Goal: Task Accomplishment & Management: Manage account settings

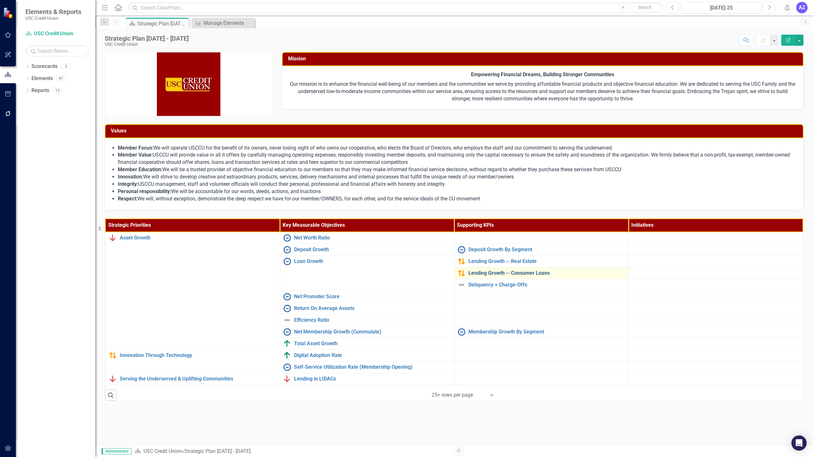
click at [523, 272] on link "Lending Growth -- Consumer Loans" at bounding box center [547, 273] width 157 height 6
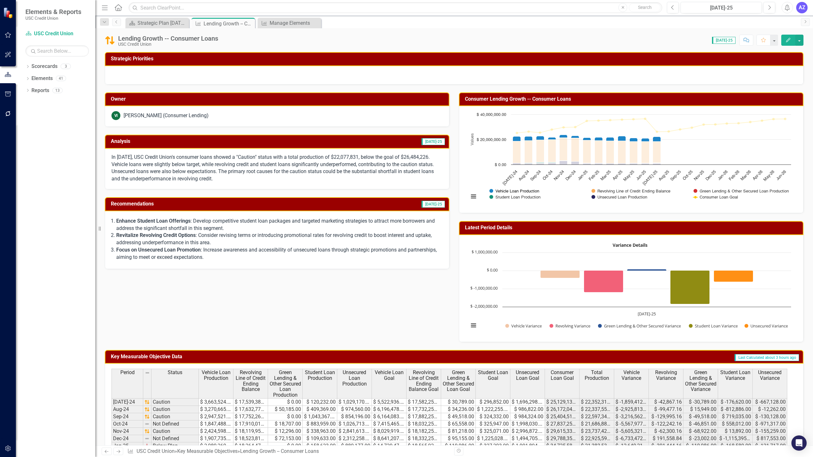
click at [527, 192] on button "Show Vehicle Loan Production" at bounding box center [515, 191] width 50 height 5
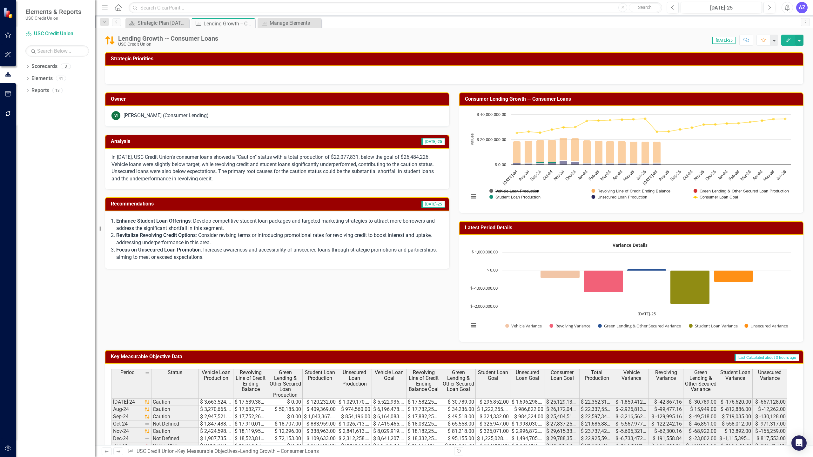
click at [523, 191] on button "Show Vehicle Loan Production" at bounding box center [515, 191] width 50 height 5
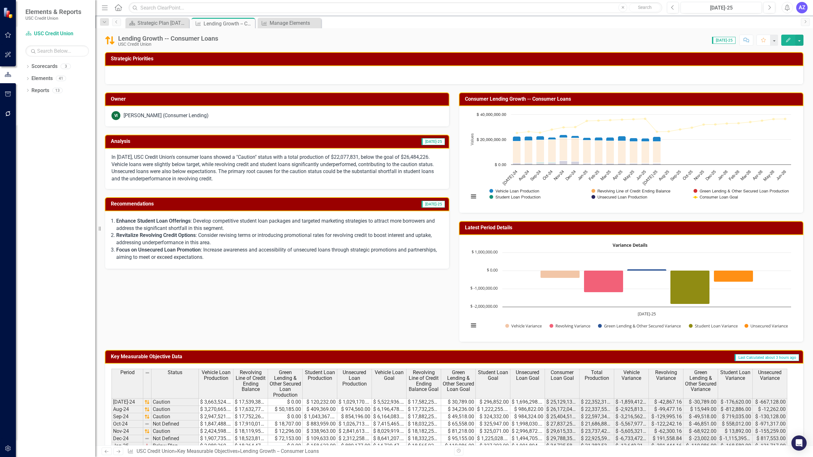
drag, startPoint x: 523, startPoint y: 191, endPoint x: 499, endPoint y: 214, distance: 33.1
click at [498, 214] on div "Latest Period Details Variance Details Chart with 5 data series. A waterfall ch…" at bounding box center [631, 277] width 354 height 129
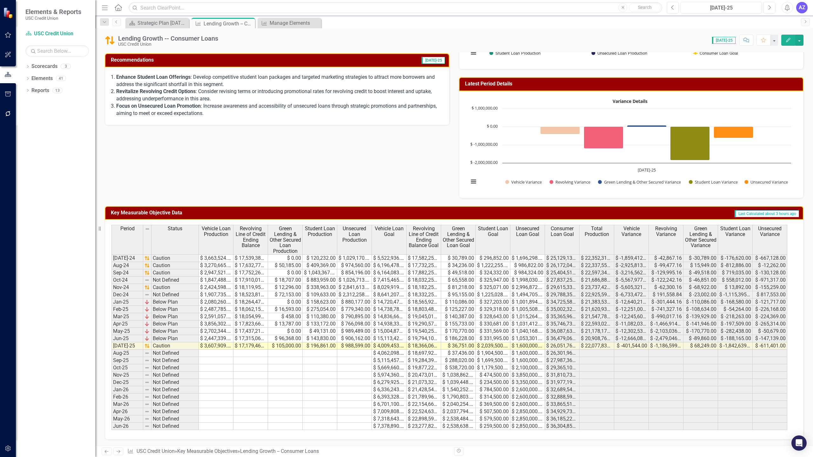
scroll to position [145, 0]
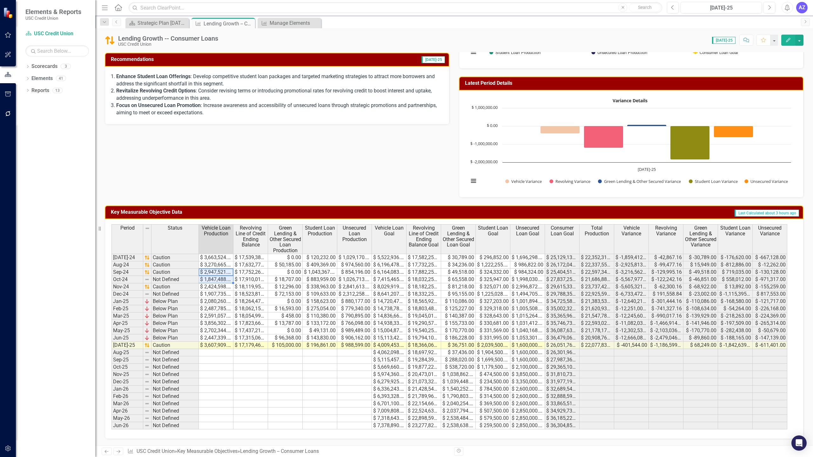
drag, startPoint x: 220, startPoint y: 270, endPoint x: 220, endPoint y: 279, distance: 9.2
click at [220, 279] on tbody "Jul-24 Caution $ 3,663,524.00 $ 17,539,388.00 $ 0.00 $ 120,232.00 $ 1,029,170.0…" at bounding box center [450, 342] width 676 height 176
click at [203, 318] on td "$ 2,591,057.00" at bounding box center [216, 316] width 35 height 7
click at [210, 323] on td "$ 3,856,302.00" at bounding box center [216, 323] width 35 height 7
click at [213, 330] on td "$ 2,702,344.00" at bounding box center [216, 330] width 35 height 7
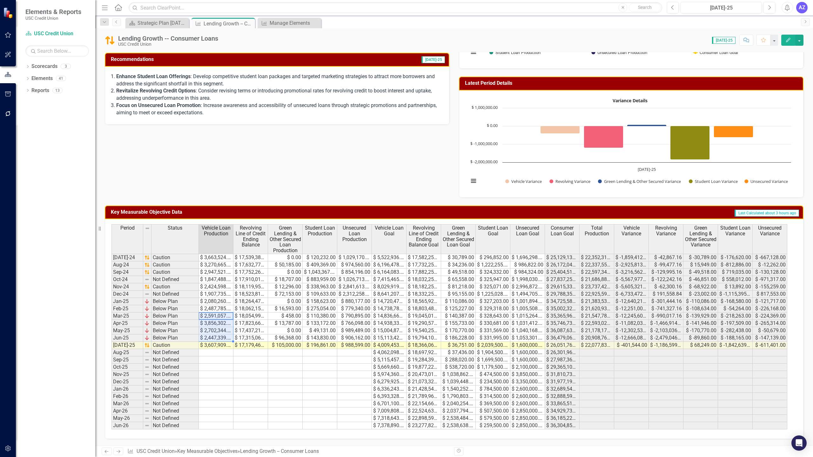
click at [214, 337] on td "$ 2,447,339.00" at bounding box center [216, 338] width 35 height 7
drag, startPoint x: 232, startPoint y: 239, endPoint x: 266, endPoint y: 256, distance: 38.4
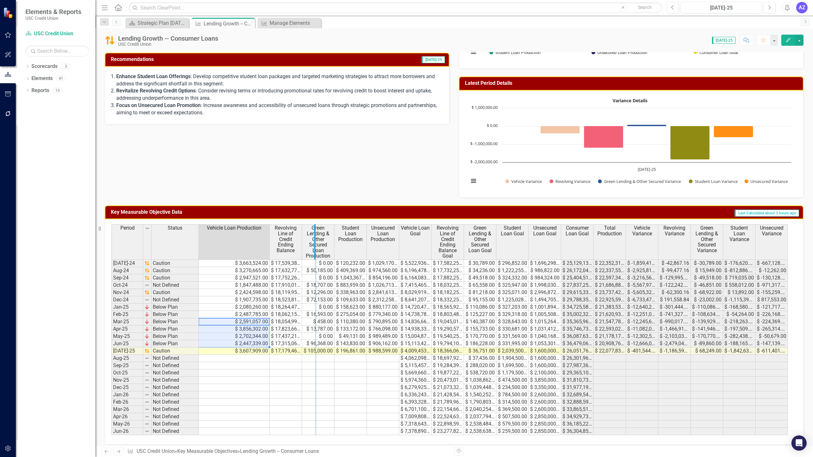
drag, startPoint x: 301, startPoint y: 236, endPoint x: 326, endPoint y: 240, distance: 25.5
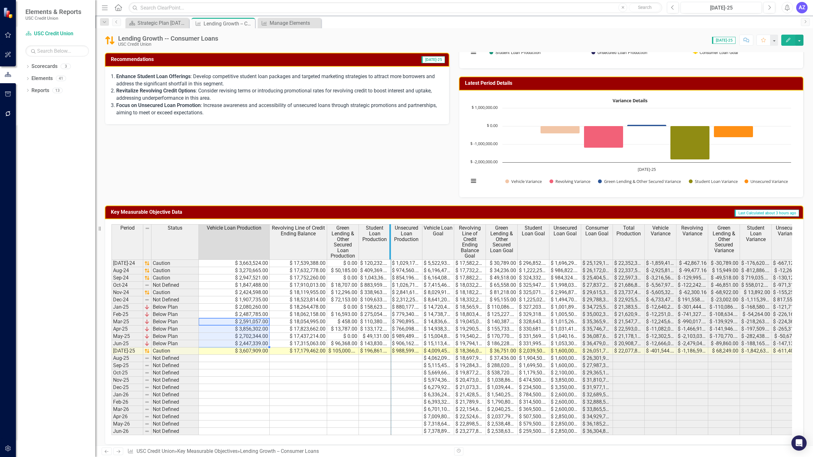
drag, startPoint x: 358, startPoint y: 232, endPoint x: 390, endPoint y: 248, distance: 36.1
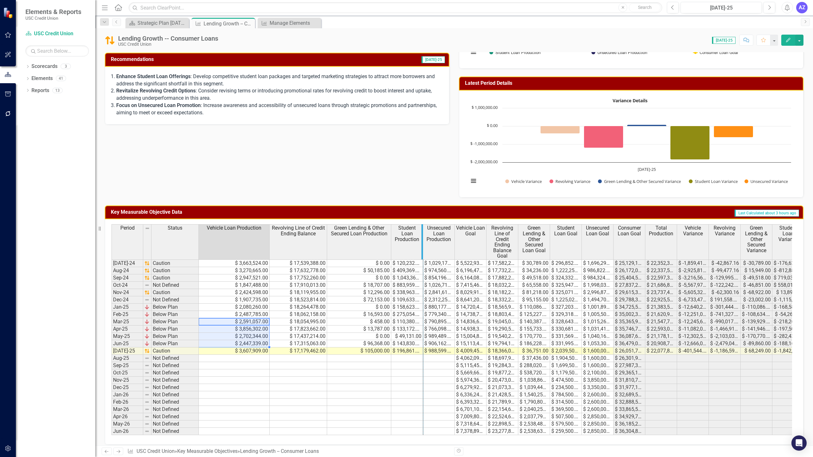
drag, startPoint x: 422, startPoint y: 242, endPoint x: 464, endPoint y: 256, distance: 44.5
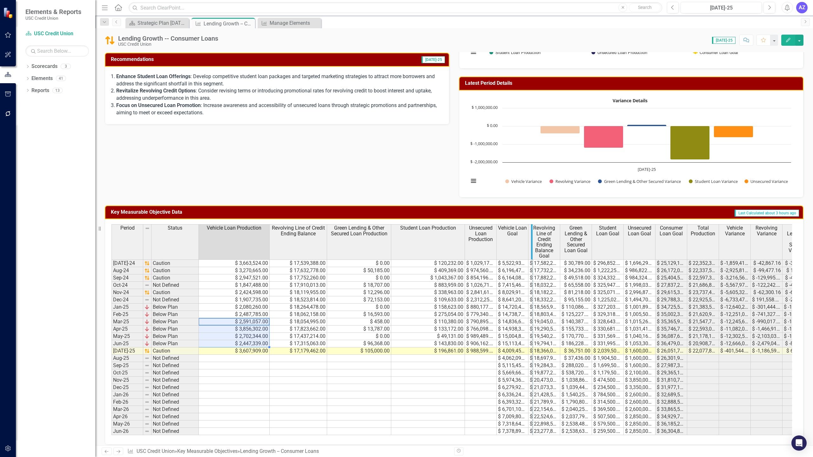
drag, startPoint x: 495, startPoint y: 238, endPoint x: 536, endPoint y: 256, distance: 44.1
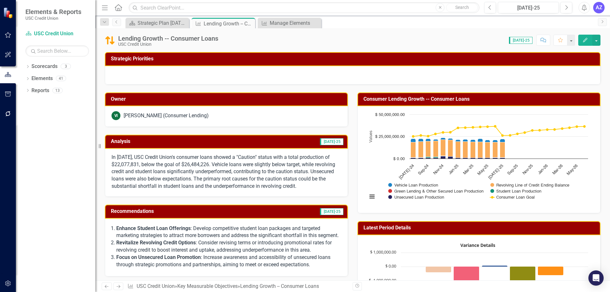
click at [594, 205] on div "Chart Combination chart with 6 data series. The chart has 1 X axis displaying c…" at bounding box center [478, 159] width 243 height 107
click at [248, 23] on icon "Close" at bounding box center [249, 23] width 6 height 5
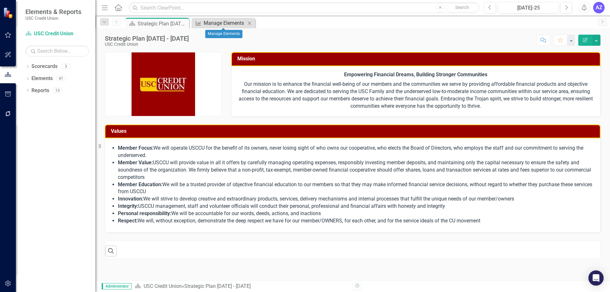
click at [228, 23] on div "Manage Elements" at bounding box center [225, 23] width 42 height 8
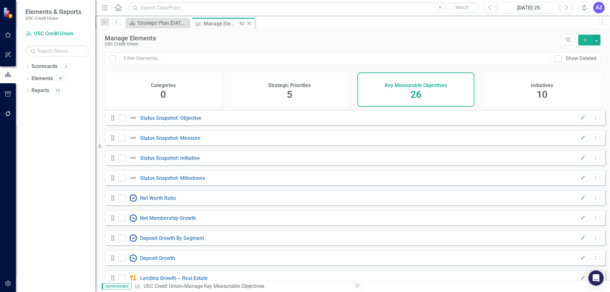
click at [248, 23] on icon "Close" at bounding box center [249, 23] width 6 height 5
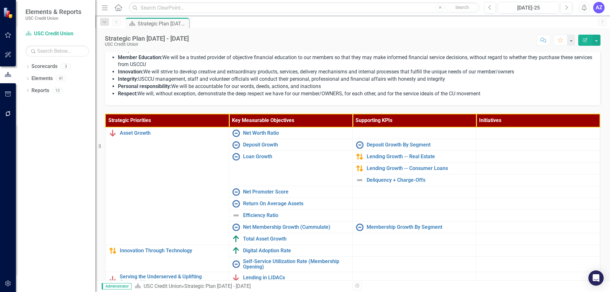
scroll to position [156, 0]
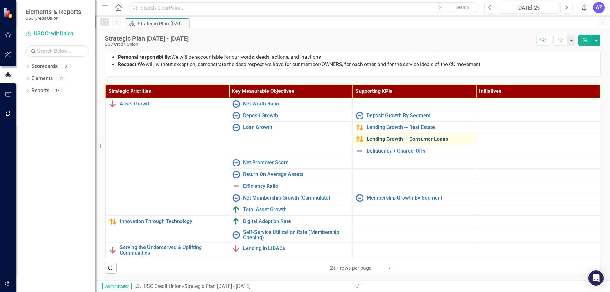
click at [416, 139] on link "Lending Growth -- Consumer Loans" at bounding box center [420, 139] width 106 height 6
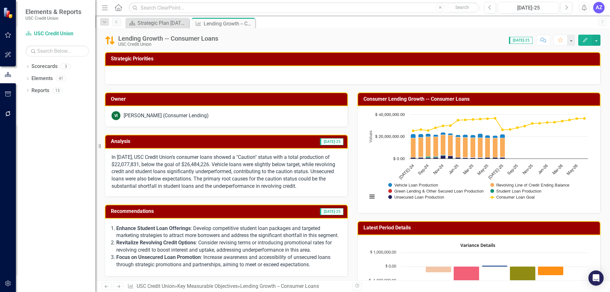
click at [349, 70] on div at bounding box center [353, 75] width 496 height 18
click at [321, 40] on div "Score: 0.00 [DATE]-25 Completed Comment Favorite Edit" at bounding box center [410, 40] width 379 height 11
click at [162, 23] on div "Strategic Plan [DATE] - [DATE]" at bounding box center [159, 23] width 42 height 8
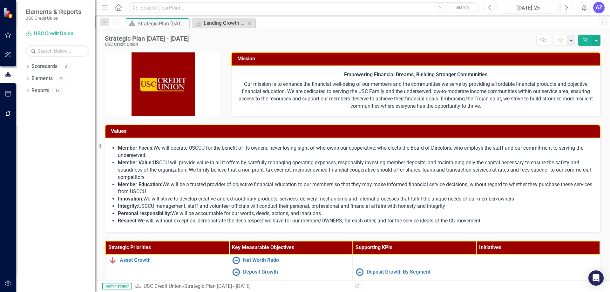
click at [215, 24] on div "Lending Growth -- Consumer Loans" at bounding box center [225, 23] width 42 height 8
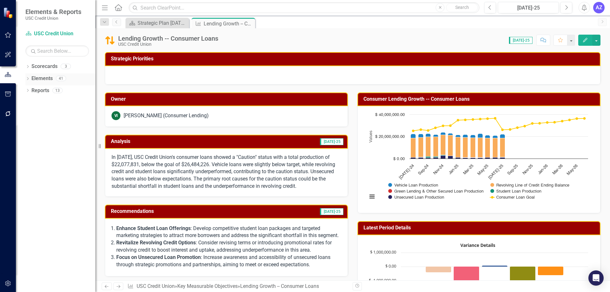
click at [50, 79] on link "Elements" at bounding box center [41, 78] width 21 height 7
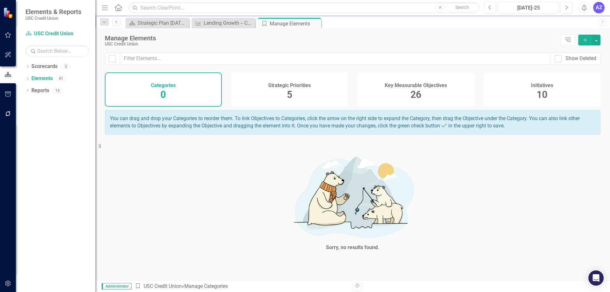
click at [425, 78] on div "Key Measurable Objectives 26" at bounding box center [415, 89] width 117 height 34
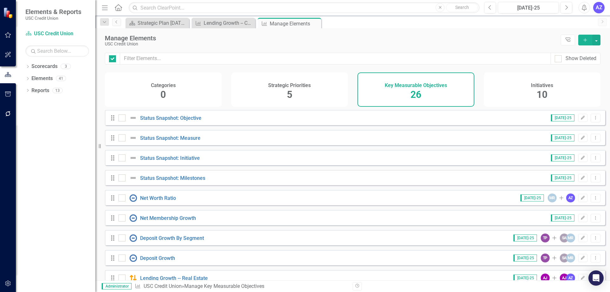
checkbox input "false"
click at [424, 83] on h4 "Key Measurable Objectives" at bounding box center [416, 86] width 62 height 6
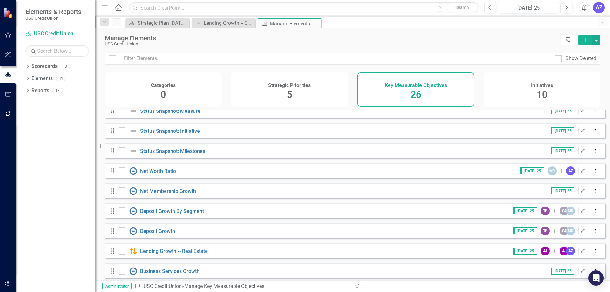
scroll to position [64, 0]
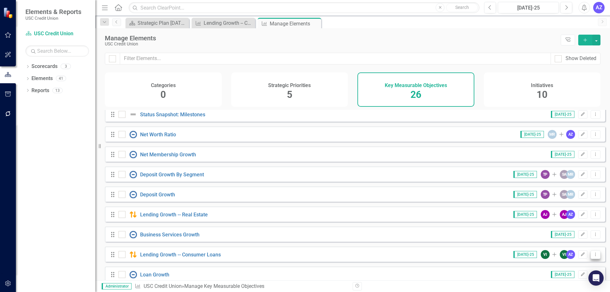
click at [593, 256] on icon "Dropdown Menu" at bounding box center [595, 254] width 5 height 4
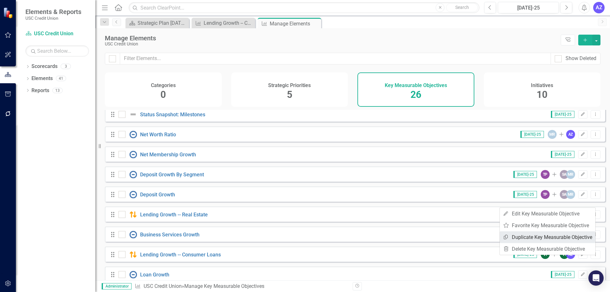
click at [572, 238] on link "Copy Duplicate Key Measurable Objective" at bounding box center [548, 237] width 96 height 12
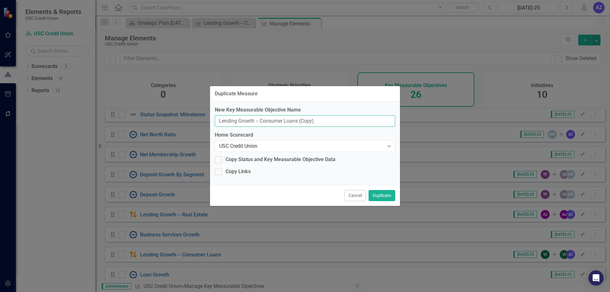
drag, startPoint x: 328, startPoint y: 122, endPoint x: 261, endPoint y: 119, distance: 67.1
click at [261, 119] on input "Lending Growth -- Consumer Loans (Copy)" at bounding box center [305, 121] width 180 height 12
click at [321, 124] on input "Lending Growth -- Consumer Loans (Copy)" at bounding box center [305, 121] width 180 height 12
drag, startPoint x: 322, startPoint y: 122, endPoint x: 202, endPoint y: 121, distance: 119.8
click at [202, 121] on div "Duplicate Measure New Key Measurable Objective Name Lending Growth -- Consumer …" at bounding box center [305, 146] width 610 height 292
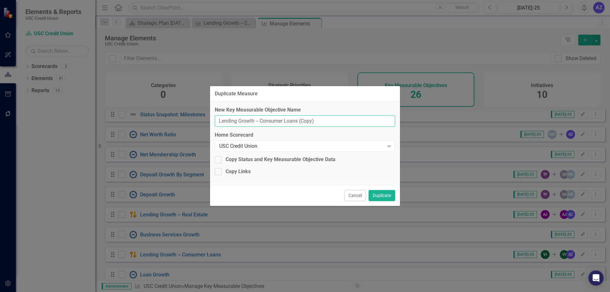
type input "c"
type input "Consumer Applications"
click at [383, 200] on button "Duplicate" at bounding box center [382, 195] width 27 height 11
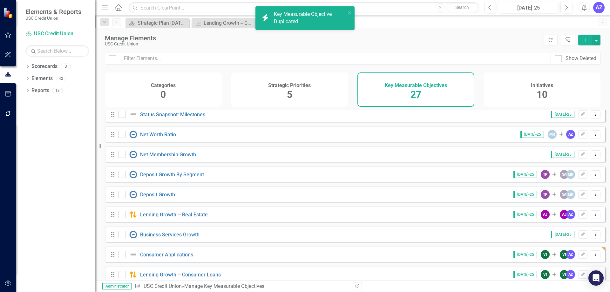
scroll to position [65, 0]
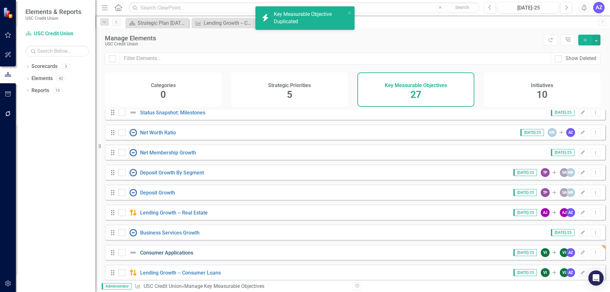
click at [168, 256] on link "Consumer Applications" at bounding box center [166, 253] width 53 height 6
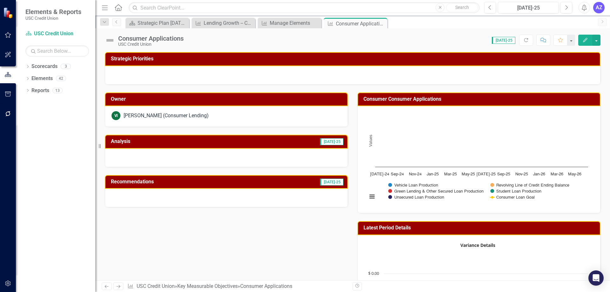
drag, startPoint x: 492, startPoint y: 147, endPoint x: 539, endPoint y: 103, distance: 64.3
click at [597, 43] on button "button" at bounding box center [596, 40] width 8 height 11
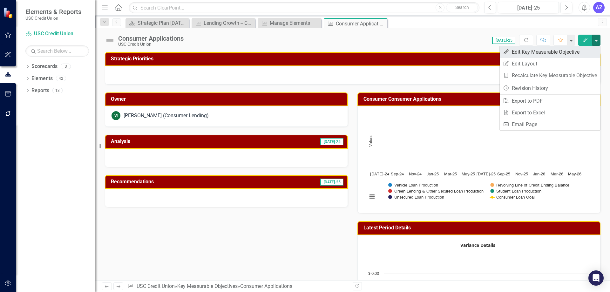
click at [588, 50] on link "Edit Edit Key Measurable Objective" at bounding box center [550, 52] width 100 height 12
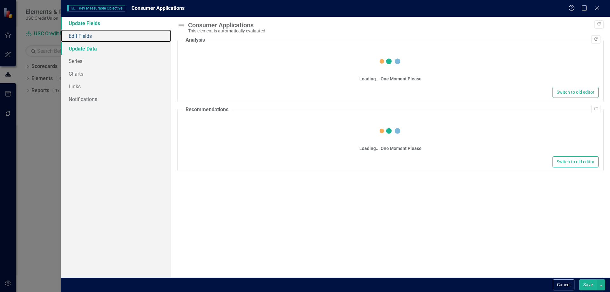
click at [88, 36] on link "Edit Fields" at bounding box center [116, 36] width 110 height 13
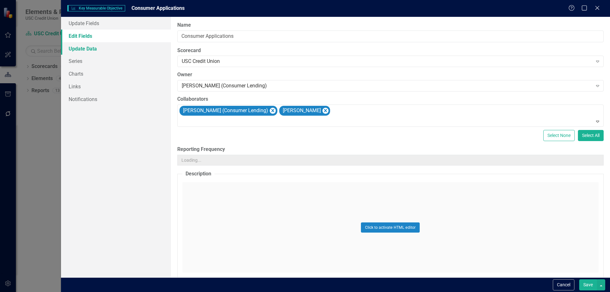
click at [88, 53] on link "Update Data" at bounding box center [116, 48] width 110 height 13
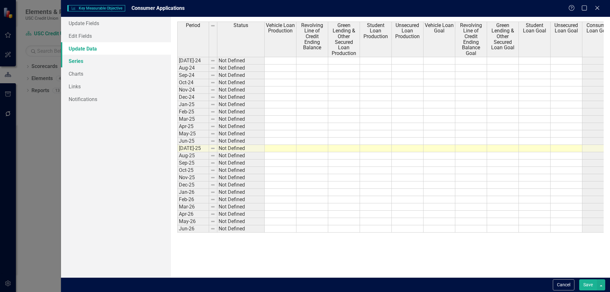
click at [88, 63] on link "Series" at bounding box center [116, 61] width 110 height 13
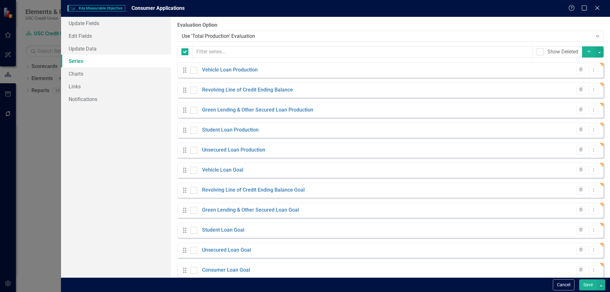
checkbox input "false"
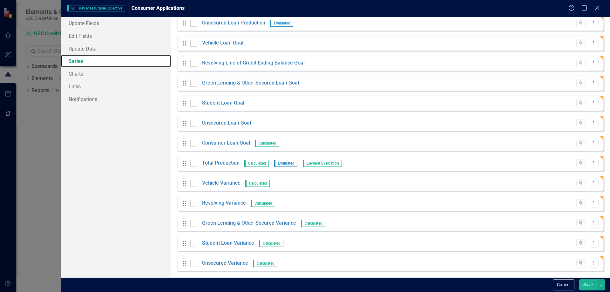
scroll to position [130, 0]
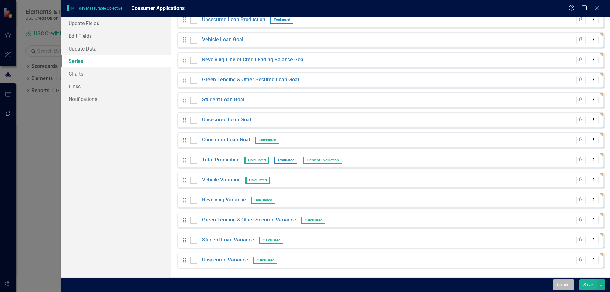
click at [569, 288] on button "Cancel" at bounding box center [564, 284] width 22 height 11
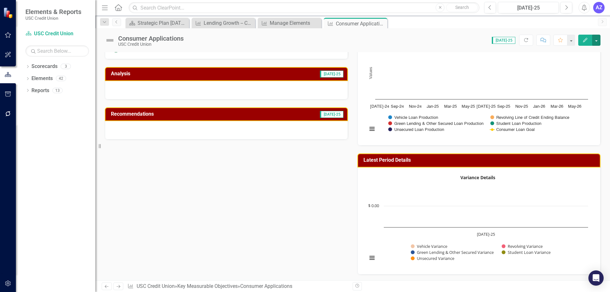
scroll to position [64, 0]
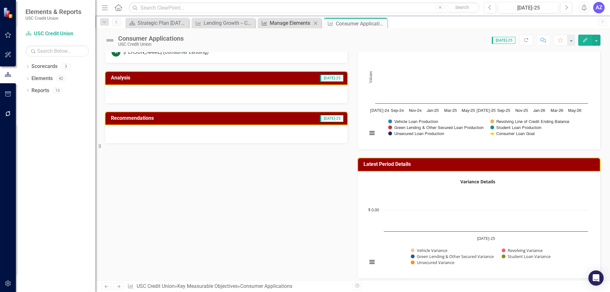
click at [288, 24] on div "Manage Elements" at bounding box center [291, 23] width 42 height 8
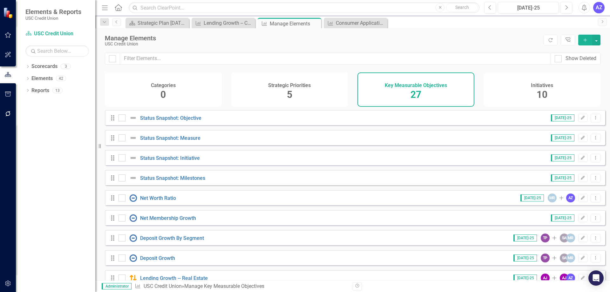
scroll to position [126, 0]
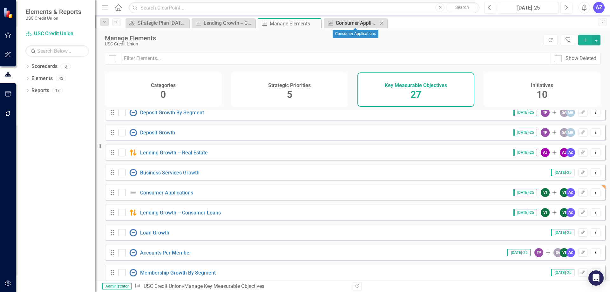
click at [363, 21] on div "Consumer Applications" at bounding box center [357, 23] width 42 height 8
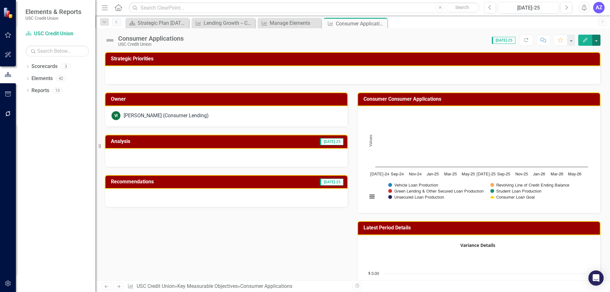
click at [598, 42] on button "button" at bounding box center [596, 40] width 8 height 11
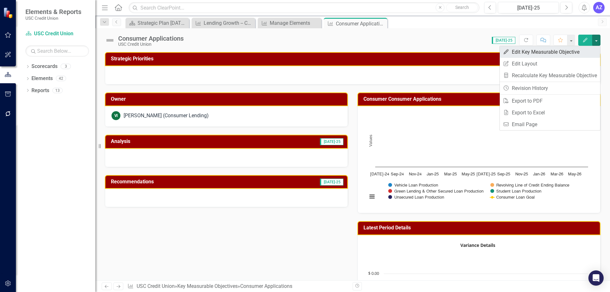
click at [589, 49] on link "Edit Edit Key Measurable Objective" at bounding box center [550, 52] width 100 height 12
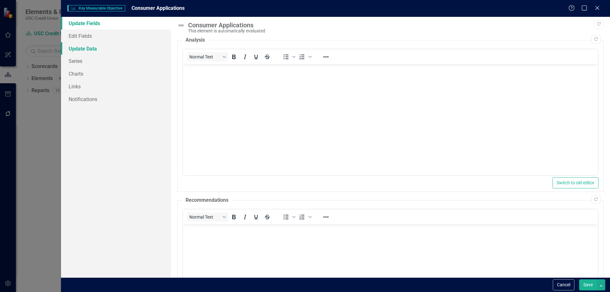
click at [104, 48] on link "Update Data" at bounding box center [116, 48] width 110 height 13
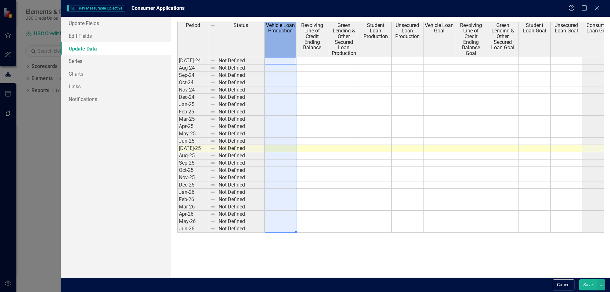
click at [287, 34] on div "Vehicle Loan Production" at bounding box center [280, 28] width 31 height 12
click at [95, 56] on link "Series" at bounding box center [116, 61] width 110 height 13
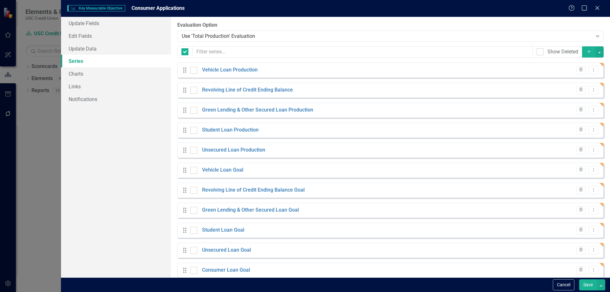
checkbox input "false"
click at [194, 72] on div at bounding box center [193, 70] width 7 height 7
click at [194, 71] on input "checkbox" at bounding box center [192, 69] width 4 height 4
checkbox input "true"
click at [193, 87] on input "checkbox" at bounding box center [192, 89] width 4 height 4
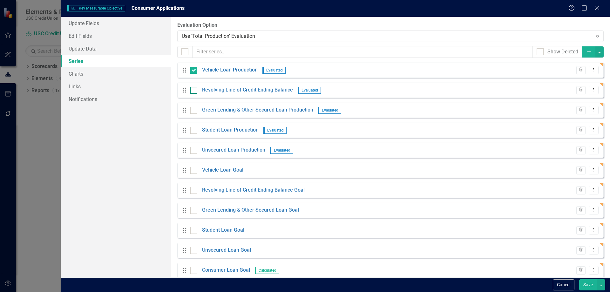
checkbox input "true"
click at [196, 109] on div at bounding box center [193, 110] width 7 height 7
click at [194, 109] on input "checkbox" at bounding box center [192, 109] width 4 height 4
checkbox input "true"
click at [193, 134] on div "Drag Student Loan Production Evaluated Trash Dropdown Menu" at bounding box center [390, 130] width 426 height 15
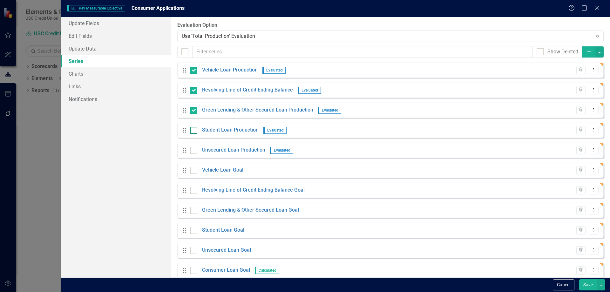
click at [194, 133] on div at bounding box center [193, 130] width 7 height 7
click at [194, 131] on input "checkbox" at bounding box center [192, 129] width 4 height 4
checkbox input "true"
click at [194, 154] on div "Drag Unsecured Loan Production Evaluated Trash Dropdown Menu" at bounding box center [390, 150] width 426 height 15
click at [194, 152] on div at bounding box center [193, 150] width 7 height 7
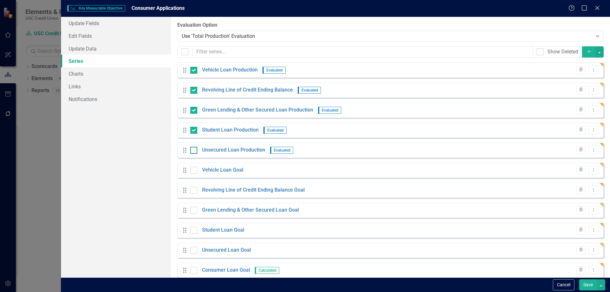
click at [194, 151] on input "checkbox" at bounding box center [192, 149] width 4 height 4
checkbox input "true"
click at [192, 168] on input "checkbox" at bounding box center [192, 169] width 4 height 4
checkbox input "true"
click at [196, 192] on div at bounding box center [193, 190] width 7 height 7
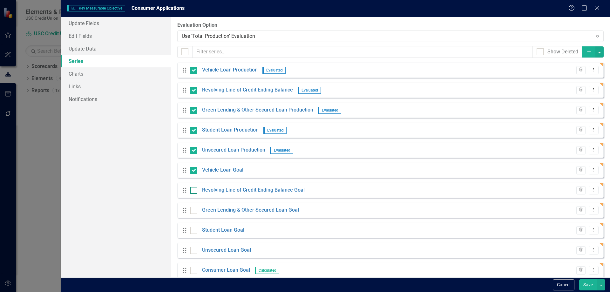
click at [194, 191] on input "checkbox" at bounding box center [192, 189] width 4 height 4
checkbox input "true"
click at [198, 214] on div "Drag Green Lending & Other Secured Loan Goal Trash Dropdown Menu" at bounding box center [390, 210] width 426 height 15
click at [196, 214] on div "Green Lending & Other Secured Loan Goal" at bounding box center [244, 210] width 109 height 7
click at [195, 211] on div at bounding box center [193, 210] width 7 height 7
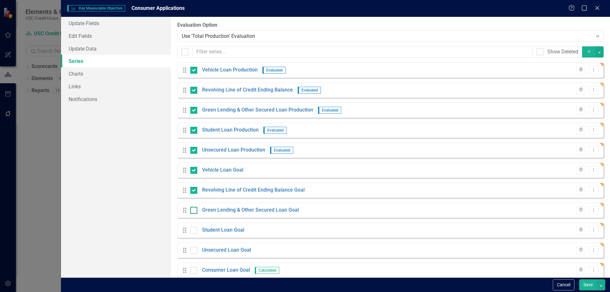
click at [194, 211] on input "checkbox" at bounding box center [192, 209] width 4 height 4
checkbox input "true"
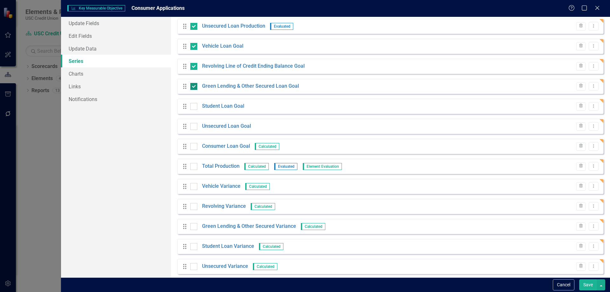
scroll to position [130, 0]
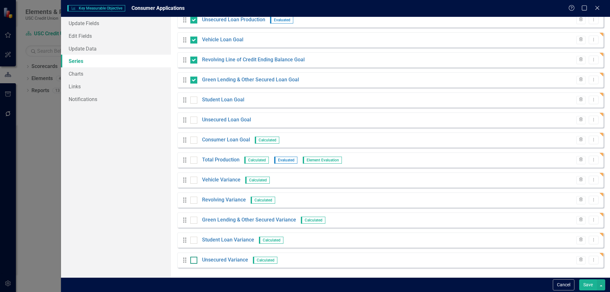
click at [194, 261] on input "checkbox" at bounding box center [192, 259] width 4 height 4
checkbox input "true"
click at [194, 244] on div "Drag Student Loan Variance Calculated Trash Dropdown Menu" at bounding box center [390, 240] width 426 height 15
click at [194, 237] on input "checkbox" at bounding box center [192, 239] width 4 height 4
checkbox input "true"
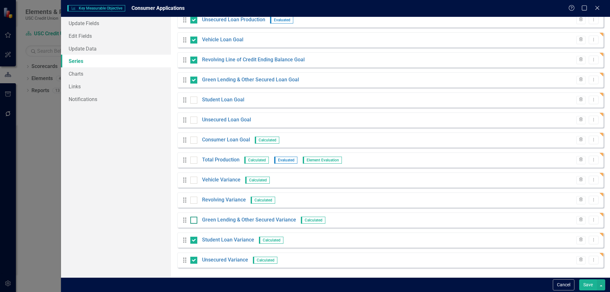
click at [194, 221] on div at bounding box center [193, 220] width 7 height 7
click at [194, 221] on input "checkbox" at bounding box center [192, 219] width 4 height 4
checkbox input "true"
click at [192, 202] on div at bounding box center [193, 200] width 7 height 7
click at [192, 201] on input "checkbox" at bounding box center [192, 199] width 4 height 4
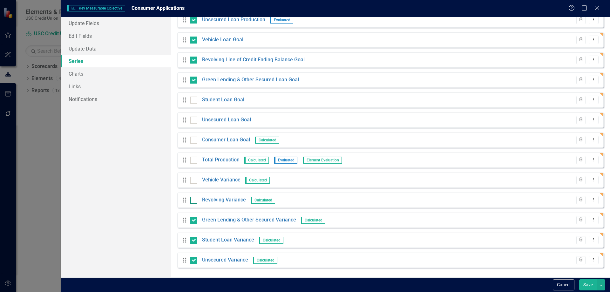
checkbox input "true"
click at [193, 182] on div at bounding box center [193, 180] width 7 height 7
click at [193, 181] on input "checkbox" at bounding box center [192, 179] width 4 height 4
checkbox input "true"
click at [193, 163] on div at bounding box center [193, 160] width 7 height 7
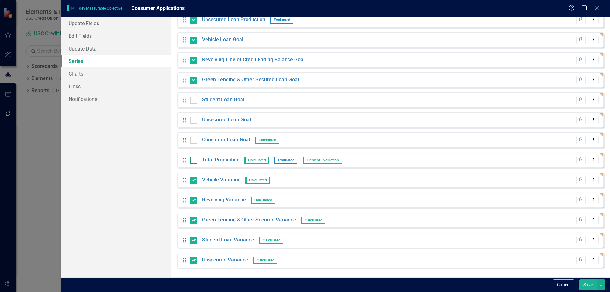
click at [193, 161] on input "checkbox" at bounding box center [192, 159] width 4 height 4
checkbox input "true"
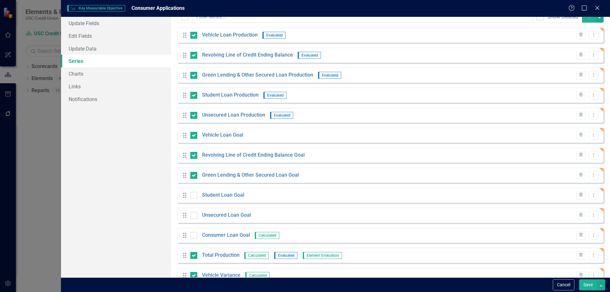
scroll to position [0, 0]
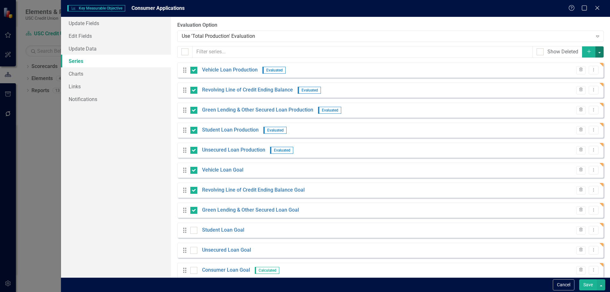
click at [595, 53] on button "button" at bounding box center [599, 51] width 8 height 11
click at [579, 99] on link "Trash Delete Multiple" at bounding box center [573, 99] width 50 height 12
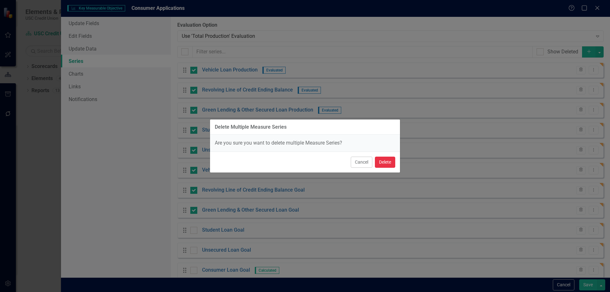
click at [388, 164] on button "Delete" at bounding box center [385, 162] width 20 height 11
checkbox input "false"
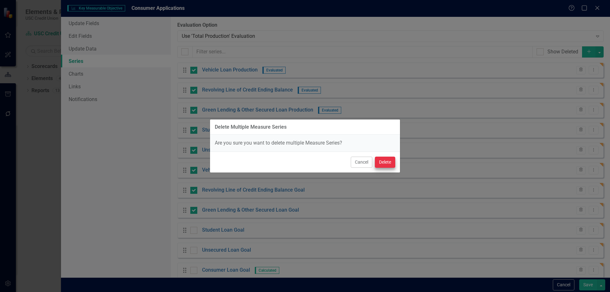
checkbox input "false"
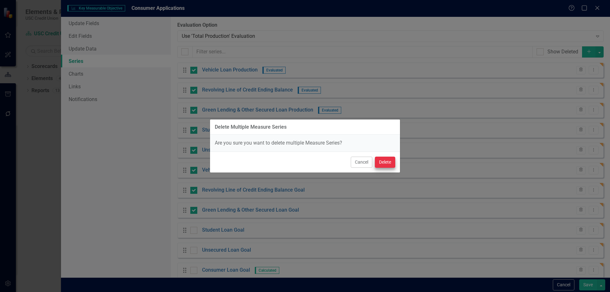
checkbox input "false"
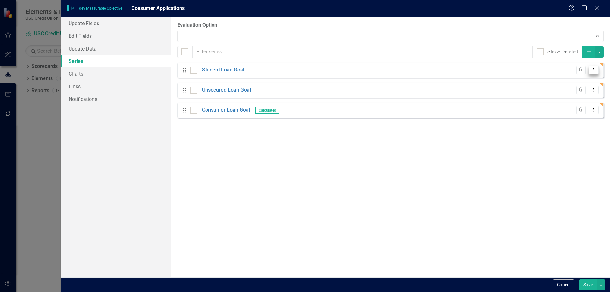
click at [595, 71] on icon "Dropdown Menu" at bounding box center [593, 70] width 5 height 4
click at [588, 78] on link "Edit Edit Measure Series" at bounding box center [562, 81] width 72 height 12
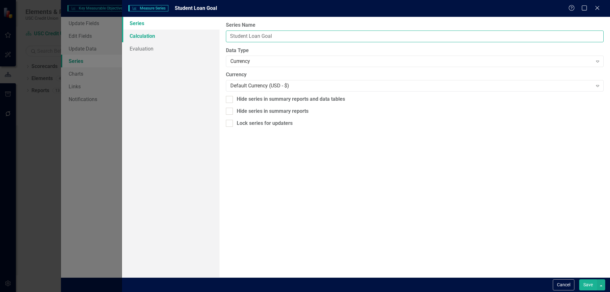
drag, startPoint x: 282, startPoint y: 37, endPoint x: 206, endPoint y: 36, distance: 76.9
click at [206, 36] on div "Series Calculation Evaluation From this page, you can edit the name, type, and …" at bounding box center [366, 147] width 488 height 261
type input "A"
drag, startPoint x: 227, startPoint y: 31, endPoint x: 180, endPoint y: 29, distance: 46.8
click at [180, 29] on div "Series Calculation Evaluation From this page, you can edit the name, type, and …" at bounding box center [366, 147] width 488 height 261
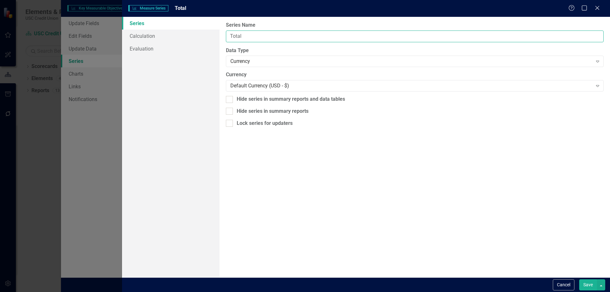
paste input "Application Volume"
type input "Application Volume"
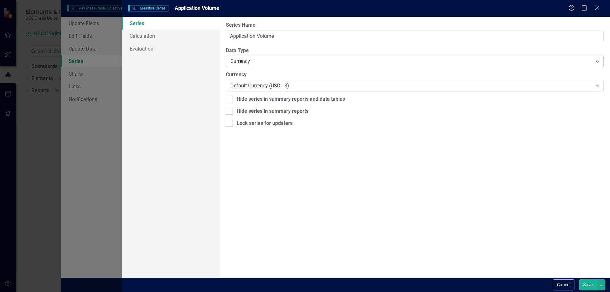
click at [260, 59] on div "Currency" at bounding box center [411, 61] width 362 height 7
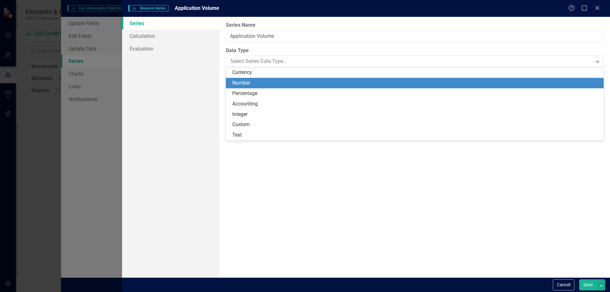
click at [264, 83] on div "Number" at bounding box center [416, 82] width 368 height 7
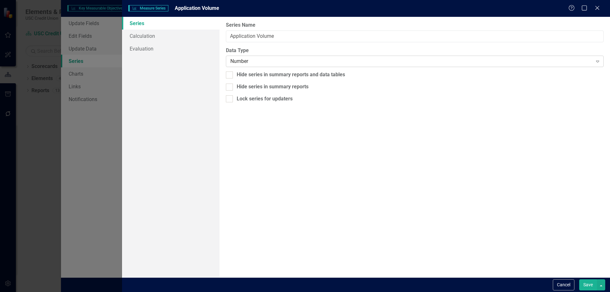
click at [262, 61] on div "Number" at bounding box center [411, 61] width 362 height 7
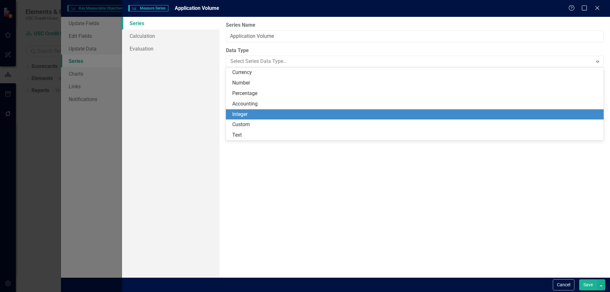
click at [256, 114] on div "Integer" at bounding box center [416, 114] width 368 height 7
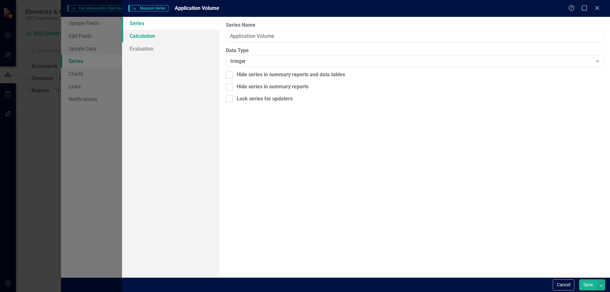
click at [170, 37] on link "Calculation" at bounding box center [171, 36] width 98 height 13
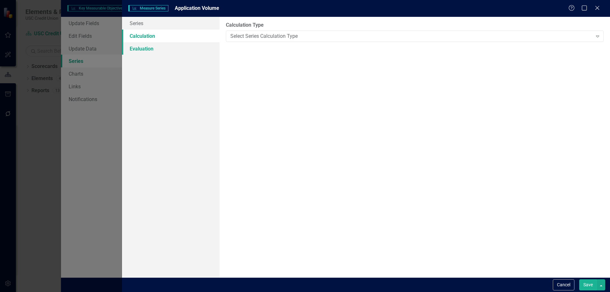
click at [157, 47] on link "Evaluation" at bounding box center [171, 48] width 98 height 13
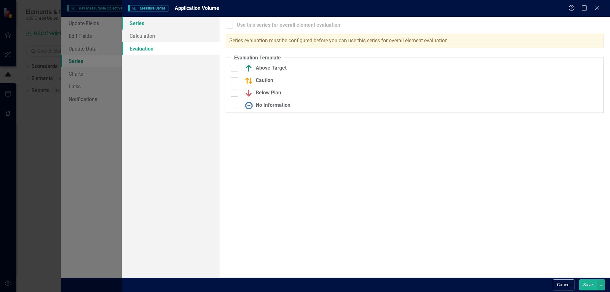
click at [164, 22] on link "Series" at bounding box center [171, 23] width 98 height 13
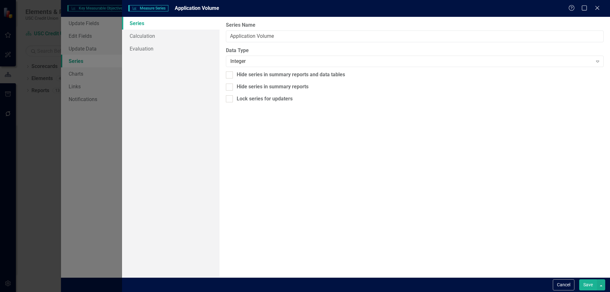
click at [588, 285] on button "Save" at bounding box center [588, 284] width 18 height 11
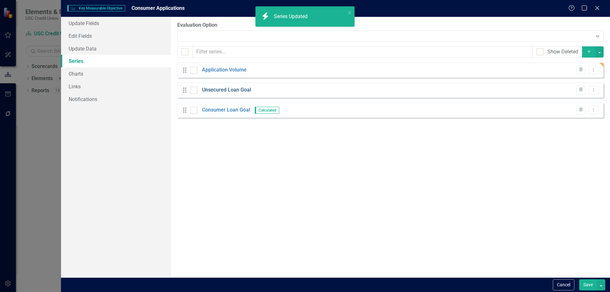
click at [233, 92] on link "Unsecured Loan Goal" at bounding box center [226, 89] width 49 height 7
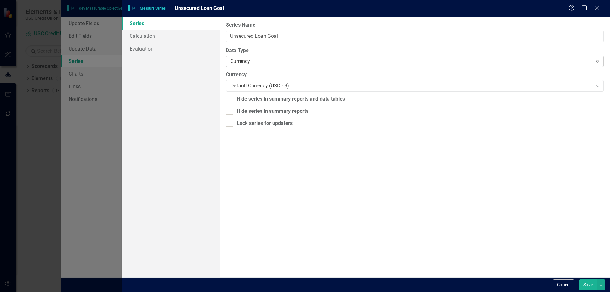
click at [269, 62] on div "Currency" at bounding box center [411, 61] width 362 height 7
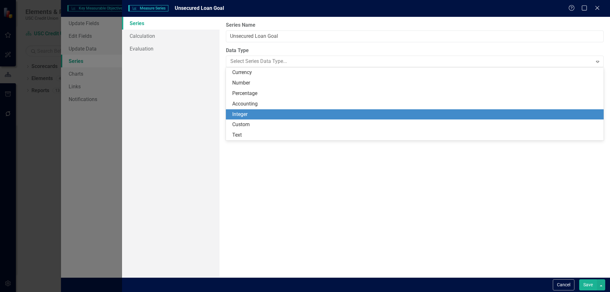
click at [254, 114] on div "Integer" at bounding box center [416, 114] width 368 height 7
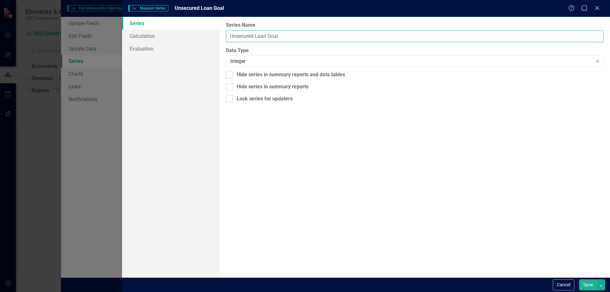
click at [285, 37] on input "Unsecured Loan Goal" at bounding box center [415, 37] width 378 height 12
drag, startPoint x: 292, startPoint y: 35, endPoint x: 179, endPoint y: 35, distance: 113.4
click at [179, 35] on div "Series Calculation Evaluation From this page, you can edit the name, type, and …" at bounding box center [366, 147] width 488 height 261
type input "Approved Application"
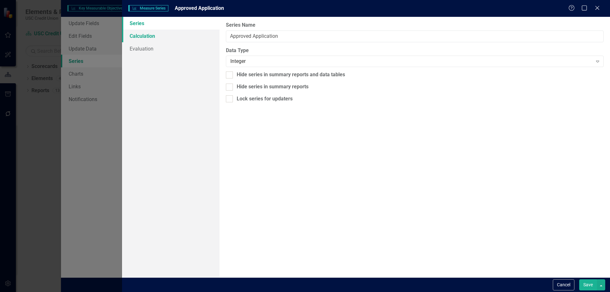
click at [161, 36] on link "Calculation" at bounding box center [171, 36] width 98 height 13
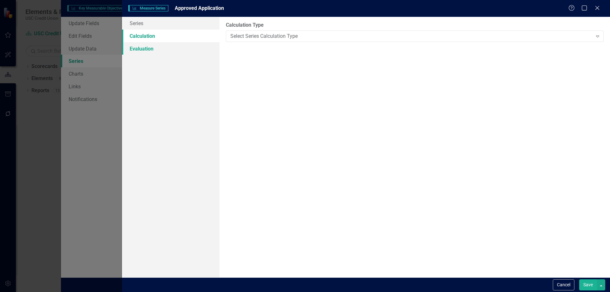
click at [152, 50] on link "Evaluation" at bounding box center [171, 48] width 98 height 13
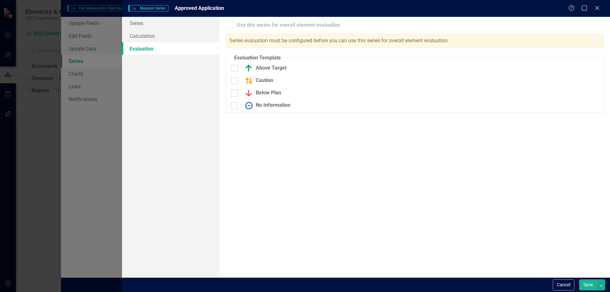
click at [588, 285] on button "Save" at bounding box center [588, 284] width 18 height 11
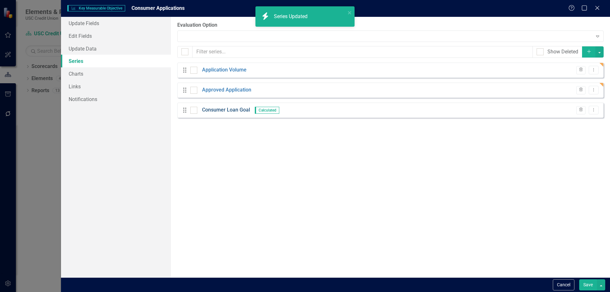
click at [239, 112] on link "Consumer Loan Goal" at bounding box center [226, 109] width 48 height 7
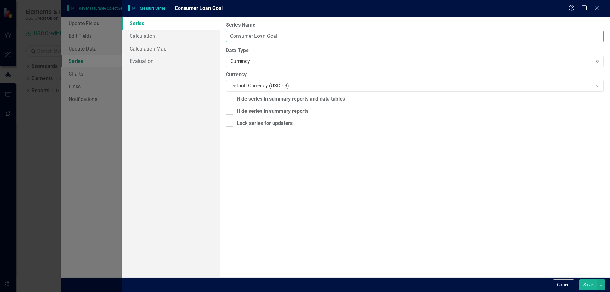
click at [291, 38] on input "Consumer Loan Goal" at bounding box center [415, 37] width 378 height 12
drag, startPoint x: 292, startPoint y: 37, endPoint x: 119, endPoint y: 33, distance: 172.6
click at [119, 33] on div "Measure Series Measure Series Consumer Loan Goal Help Maximize Close Series Cal…" at bounding box center [305, 146] width 610 height 292
type input "Approval Rate"
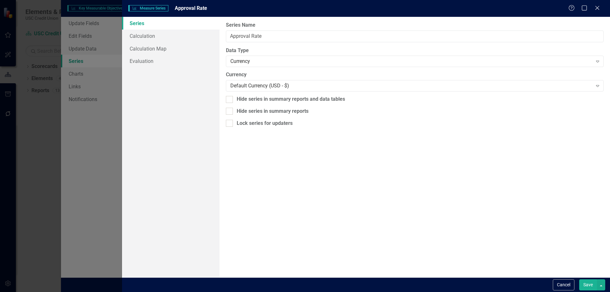
click at [351, 160] on div "From this page, you can edit the name, type, and visibility options of your ser…" at bounding box center [415, 147] width 391 height 261
click at [283, 56] on div "Currency Expand" at bounding box center [415, 61] width 378 height 11
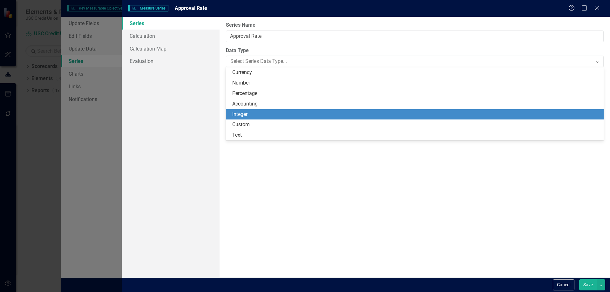
click at [250, 112] on div "Integer" at bounding box center [416, 114] width 368 height 7
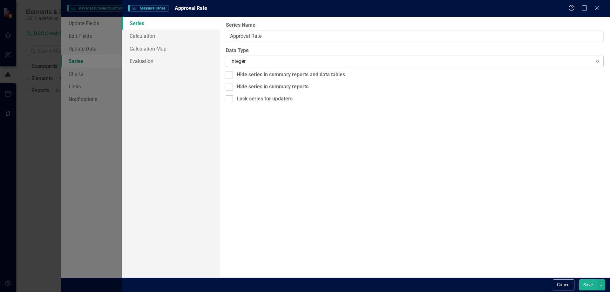
click at [261, 58] on div "Integer" at bounding box center [411, 61] width 362 height 7
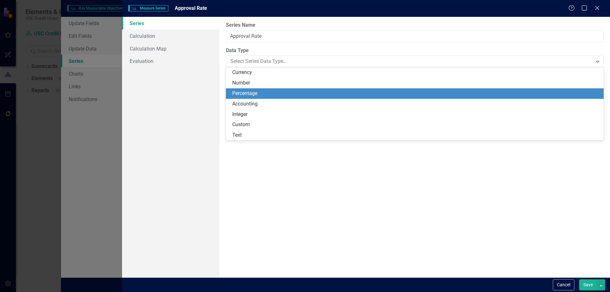
click at [261, 90] on div "Percentage" at bounding box center [416, 93] width 368 height 7
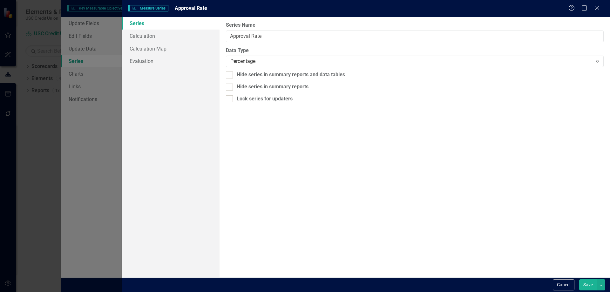
click at [588, 282] on button "Save" at bounding box center [588, 284] width 18 height 11
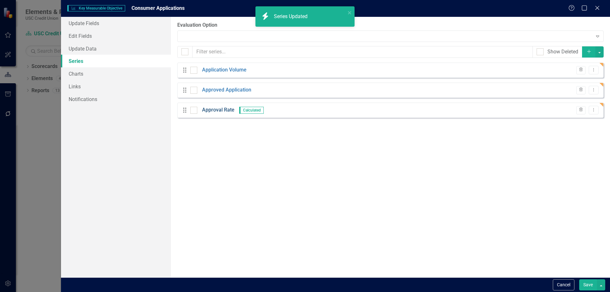
click at [222, 109] on link "Approval Rate" at bounding box center [218, 109] width 32 height 7
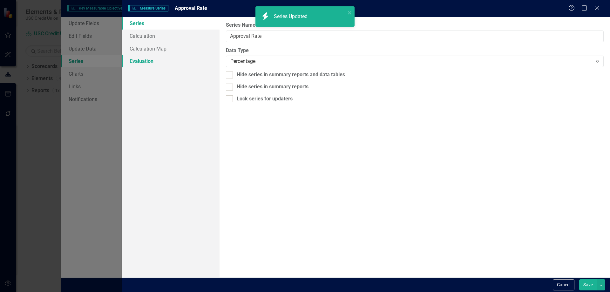
click at [153, 58] on link "Evaluation" at bounding box center [171, 61] width 98 height 13
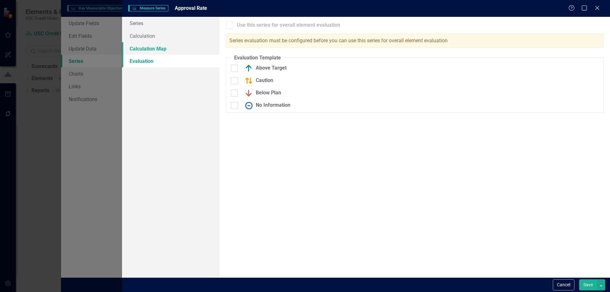
click at [155, 51] on link "Calculation Map" at bounding box center [171, 48] width 98 height 13
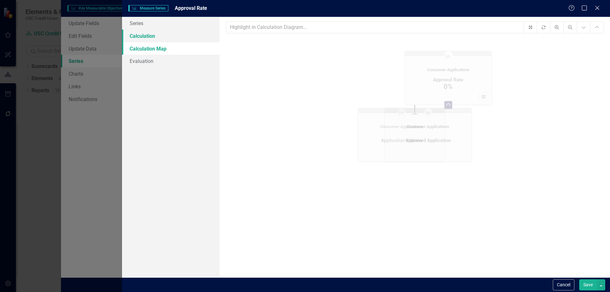
click at [159, 41] on link "Calculation" at bounding box center [171, 36] width 98 height 13
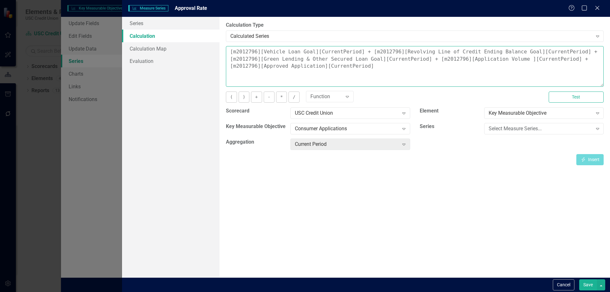
click at [333, 72] on textarea "[m2012796][Vehicle Loan Goal][CurrentPeriod] + [m2012796][Revolving Line of Cre…" at bounding box center [415, 66] width 378 height 41
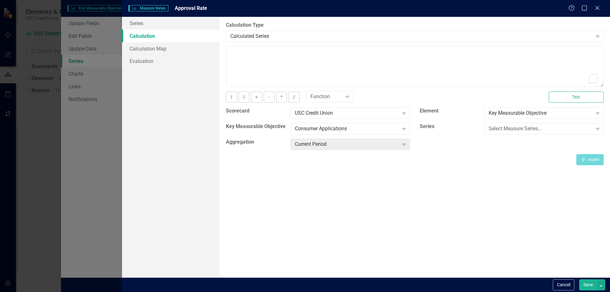
click at [547, 122] on div "Key Measurable Objective Expand" at bounding box center [543, 115] width 129 height 16
click at [543, 128] on div "Select Measure Series..." at bounding box center [541, 128] width 104 height 7
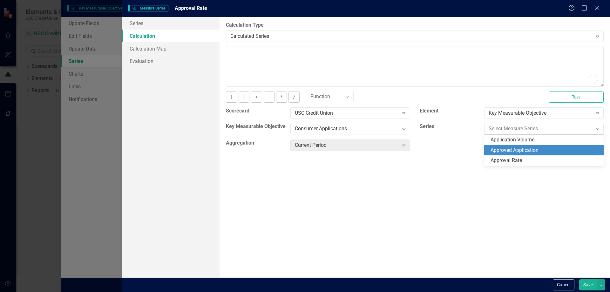
click at [527, 150] on div "Approved Application" at bounding box center [545, 150] width 109 height 7
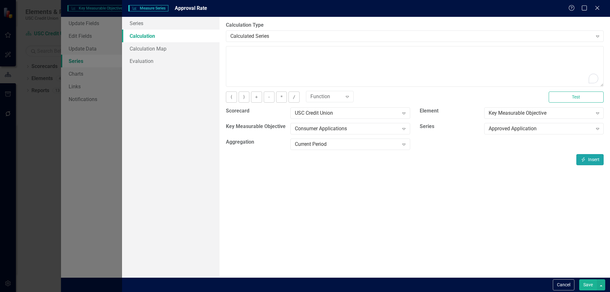
click at [596, 161] on button "Insert Insert" at bounding box center [589, 159] width 27 height 11
click at [290, 98] on button "/" at bounding box center [294, 97] width 11 height 11
click at [518, 129] on div "Approved Application" at bounding box center [541, 128] width 104 height 7
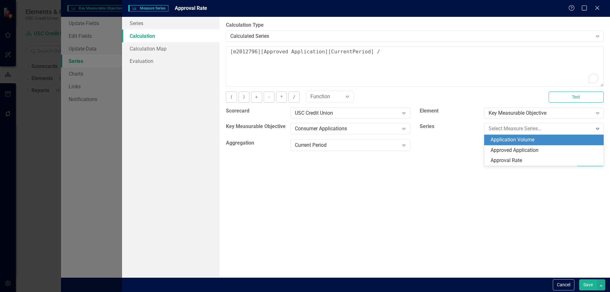
click at [522, 141] on div "Application Volume" at bounding box center [545, 139] width 109 height 7
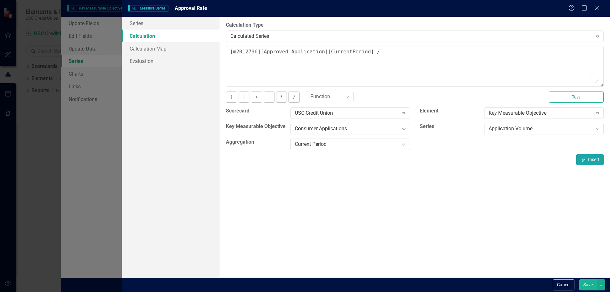
click at [589, 160] on button "Insert Insert" at bounding box center [589, 159] width 27 height 11
type textarea "[m2012796][Approved Application][CurrentPeriod] / [m2012796][Application Volume…"
click at [592, 286] on button "Save" at bounding box center [588, 284] width 18 height 11
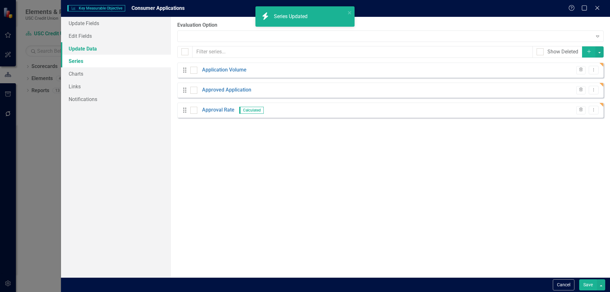
click at [92, 52] on link "Update Data" at bounding box center [116, 48] width 110 height 13
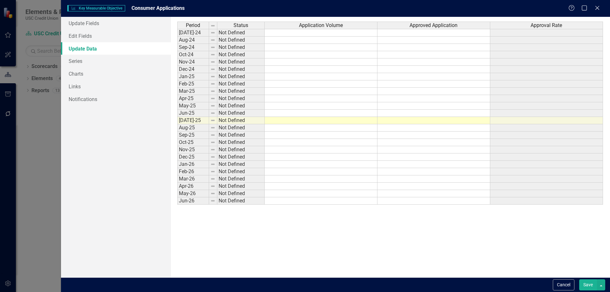
click at [306, 101] on td at bounding box center [321, 98] width 113 height 7
click at [321, 31] on td at bounding box center [321, 33] width 113 height 8
type textarea "1407"
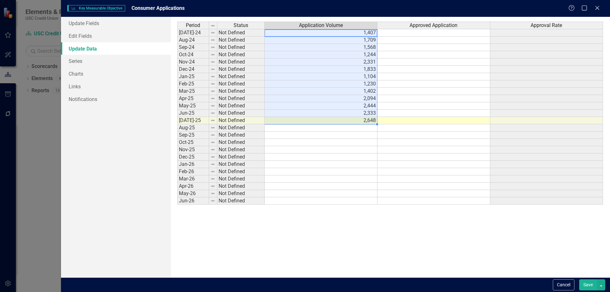
click at [592, 288] on button "Save" at bounding box center [588, 284] width 18 height 11
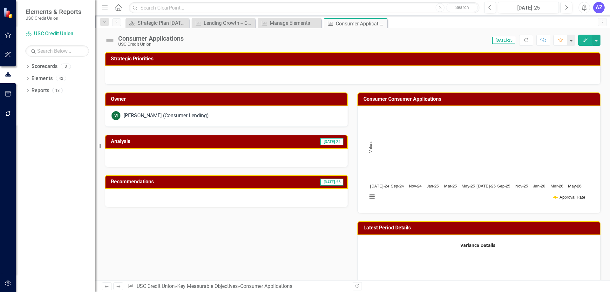
click at [235, 237] on div "Owner VI [PERSON_NAME] (Consumer Lending) Analysis [DATE]-25 Recommendations [D…" at bounding box center [352, 214] width 505 height 258
click at [597, 41] on button "button" at bounding box center [596, 40] width 8 height 11
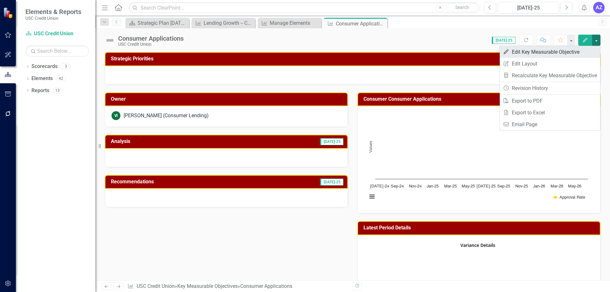
click at [582, 51] on link "Edit Edit Key Measurable Objective" at bounding box center [550, 52] width 100 height 12
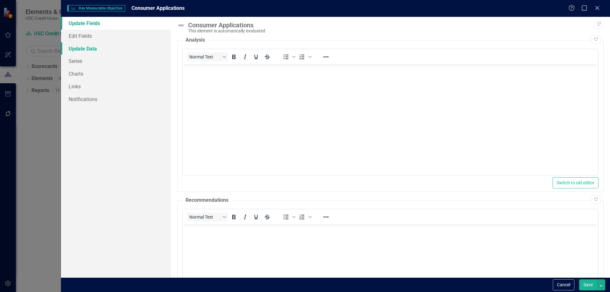
click at [110, 51] on link "Update Data" at bounding box center [116, 48] width 110 height 13
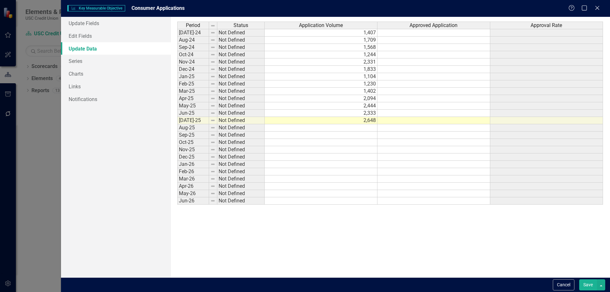
drag, startPoint x: 447, startPoint y: 196, endPoint x: 417, endPoint y: 174, distance: 37.1
click at [447, 196] on td at bounding box center [433, 193] width 113 height 7
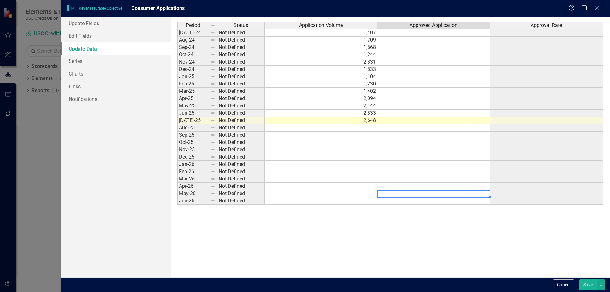
click at [438, 30] on div "Period Status Application Volume Approved Application Approval Rate" at bounding box center [390, 26] width 426 height 9
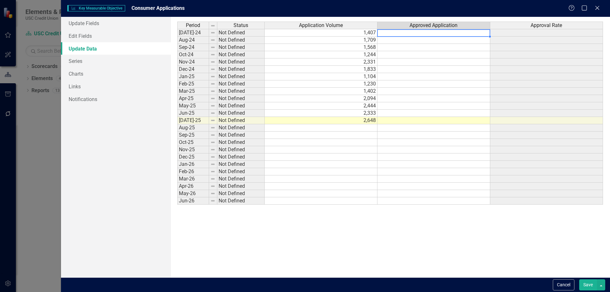
click at [435, 35] on td at bounding box center [433, 33] width 113 height 8
type textarea "561"
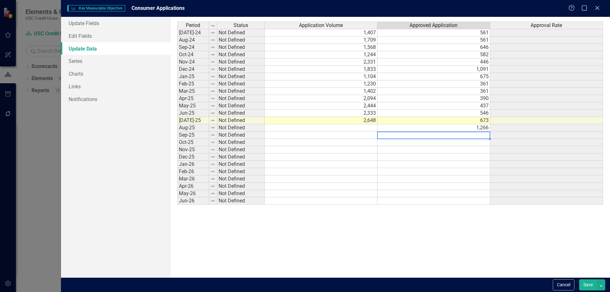
click at [467, 133] on td at bounding box center [433, 135] width 113 height 7
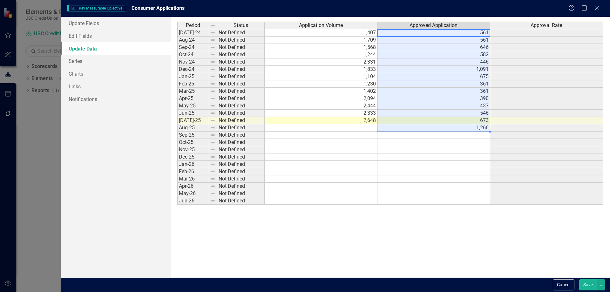
drag, startPoint x: 472, startPoint y: 32, endPoint x: 474, endPoint y: 128, distance: 96.0
click at [474, 128] on tbody "[DATE]-24 Not Defined 1,407 561 Aug-24 Not Defined 1,709 561 Sep-24 Not Defined…" at bounding box center [390, 117] width 426 height 176
click at [467, 64] on td at bounding box center [433, 61] width 113 height 7
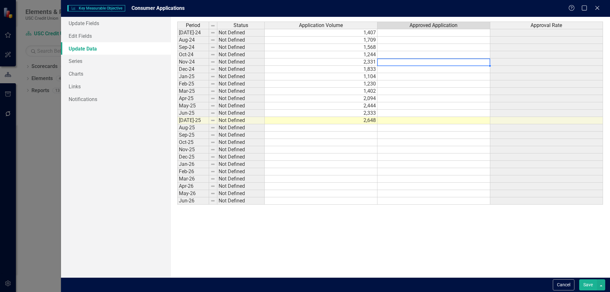
click at [439, 30] on td at bounding box center [433, 33] width 113 height 8
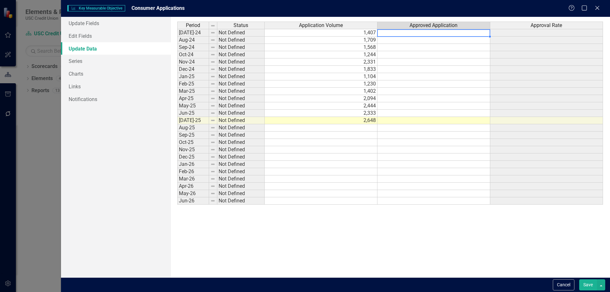
type textarea "561"
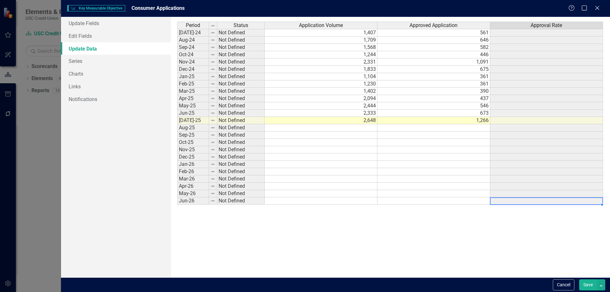
drag, startPoint x: 526, startPoint y: 200, endPoint x: 482, endPoint y: 191, distance: 44.7
click at [525, 200] on td at bounding box center [546, 200] width 113 height 7
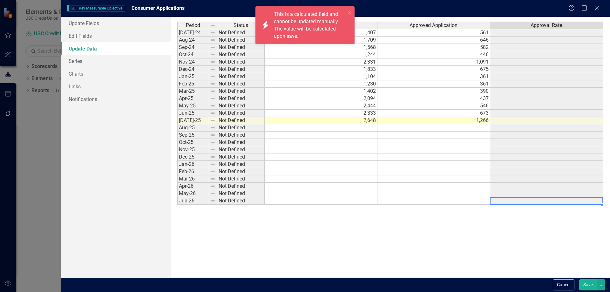
click at [482, 235] on div "Period Status Application Volume Approved Application Approval Rate [DATE]-24 N…" at bounding box center [390, 147] width 426 height 251
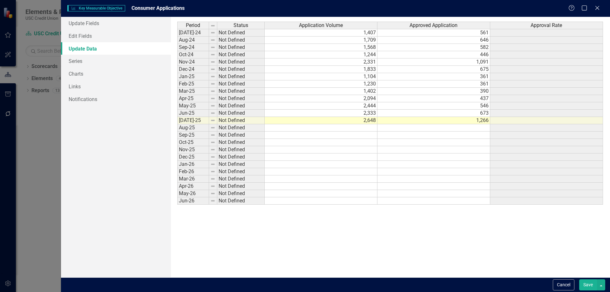
click at [586, 282] on button "Save" at bounding box center [588, 284] width 18 height 11
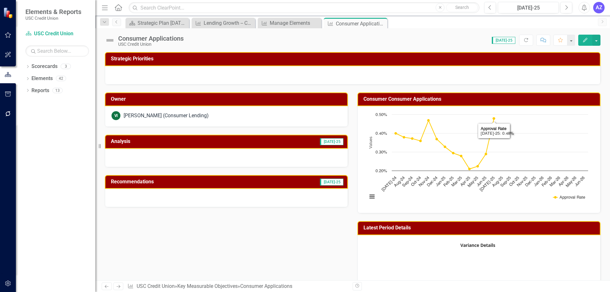
click at [514, 99] on h3 "Consumer Consumer Applications" at bounding box center [480, 99] width 233 height 6
click at [598, 41] on button "button" at bounding box center [596, 40] width 8 height 11
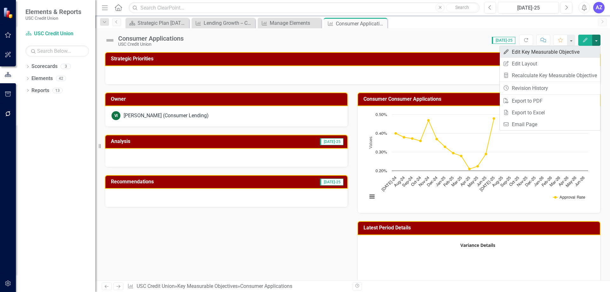
click at [592, 49] on link "Edit Edit Key Measurable Objective" at bounding box center [550, 52] width 100 height 12
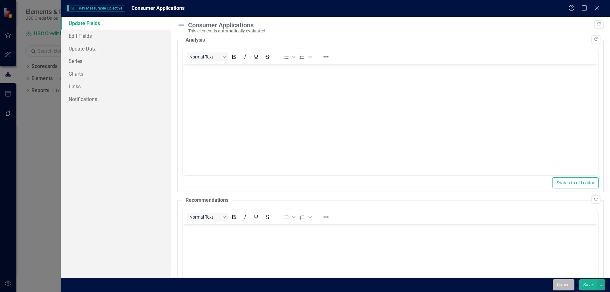
click at [569, 287] on button "Cancel" at bounding box center [564, 284] width 22 height 11
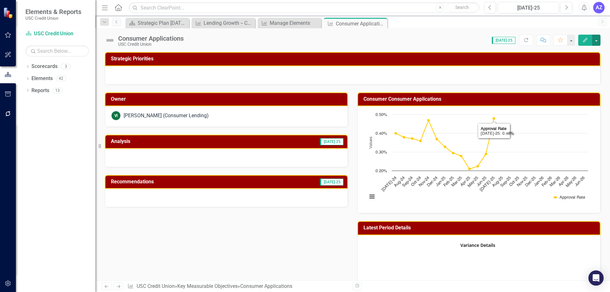
click at [520, 204] on rect "Interactive chart" at bounding box center [477, 158] width 227 height 95
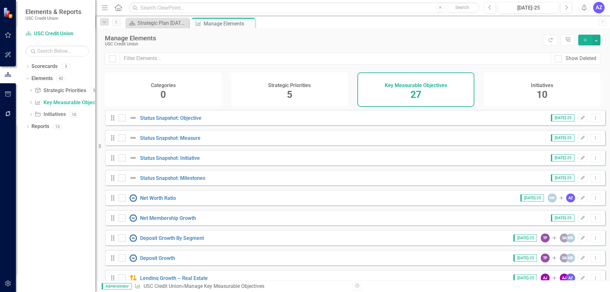
scroll to position [338, 0]
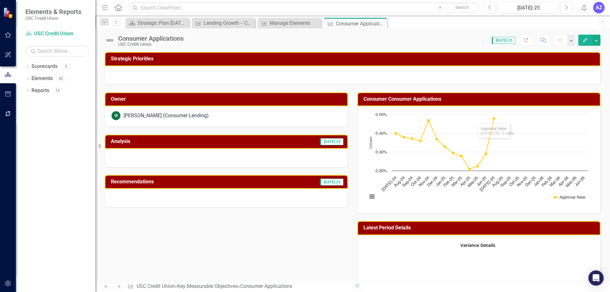
click at [595, 46] on div "Consumer Applications USC Credit Union Score: N/A Jul-25 Completed Refresh Comm…" at bounding box center [352, 37] width 515 height 19
click at [492, 101] on h3 "Consumer Consumer Applications" at bounding box center [480, 99] width 233 height 6
click at [598, 41] on button "button" at bounding box center [596, 40] width 8 height 11
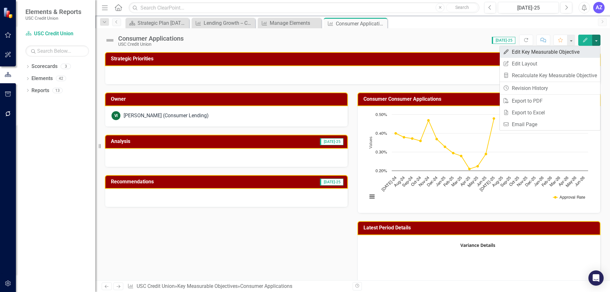
click at [593, 48] on link "Edit Edit Key Measurable Objective" at bounding box center [550, 52] width 100 height 12
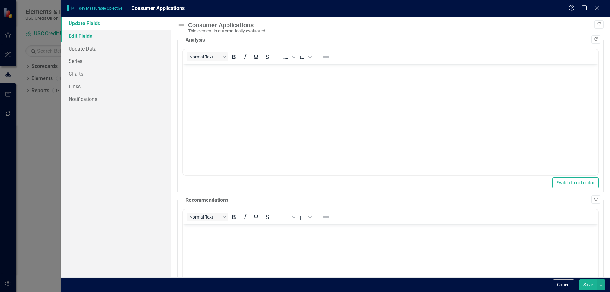
click at [74, 41] on link "Edit Fields" at bounding box center [116, 36] width 110 height 13
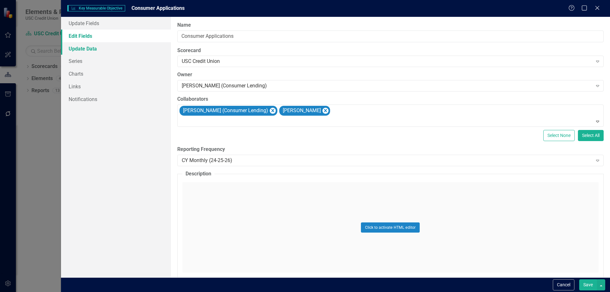
click at [77, 54] on link "Update Data" at bounding box center [116, 48] width 110 height 13
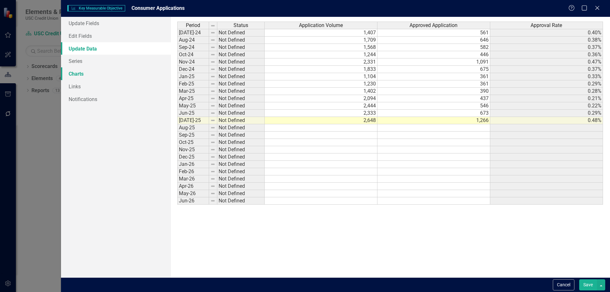
click at [78, 71] on link "Charts" at bounding box center [116, 73] width 110 height 13
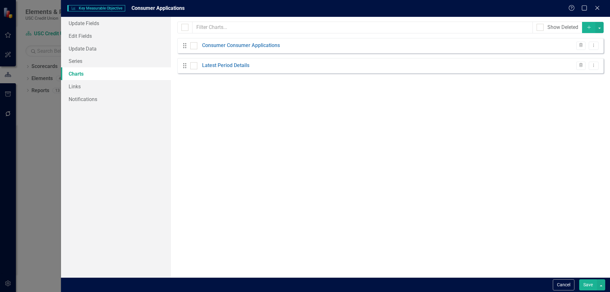
click at [391, 45] on div "Drag Consumer Consumer Applications Trash Dropdown Menu" at bounding box center [390, 45] width 426 height 15
click at [594, 46] on icon "Dropdown Menu" at bounding box center [593, 45] width 5 height 4
click at [583, 55] on link "Edit Edit Chart" at bounding box center [573, 56] width 50 height 12
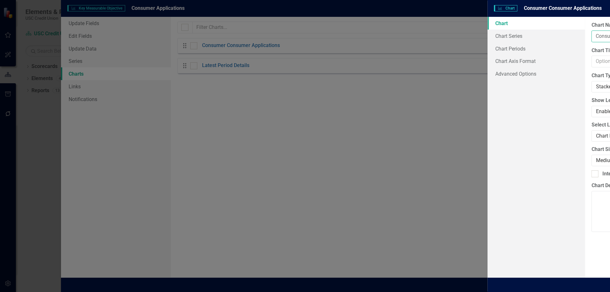
drag, startPoint x: 333, startPoint y: 37, endPoint x: 120, endPoint y: 36, distance: 212.9
click at [120, 36] on div "Charts Chart Consumer Consumer Applications Help Maximize Close Chart Chart Ser…" at bounding box center [305, 146] width 610 height 292
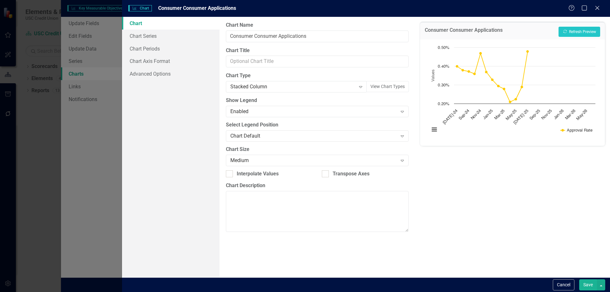
click at [508, 230] on div "Consumer Consumer Applications Recalculate Refresh Preview Chart Line chart wit…" at bounding box center [512, 147] width 195 height 261
drag, startPoint x: 343, startPoint y: 37, endPoint x: 195, endPoint y: 39, distance: 147.5
click at [195, 39] on div "Chart Chart Series Chart Periods Chart Axis Format Advanced Options From this p…" at bounding box center [366, 147] width 488 height 261
click at [552, 257] on div "Consumer Consumer Applications Recalculate Refresh Preview Chart Line chart wit…" at bounding box center [512, 147] width 195 height 261
click at [474, 208] on div "Consumer Consumer Applications Recalculate Refresh Preview Chart Line chart wit…" at bounding box center [512, 147] width 195 height 261
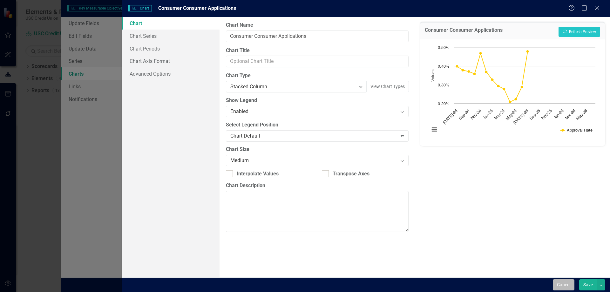
click at [566, 281] on button "Cancel" at bounding box center [564, 284] width 22 height 11
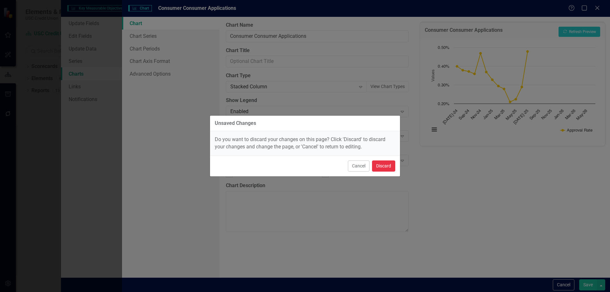
click at [377, 165] on button "Discard" at bounding box center [383, 165] width 23 height 11
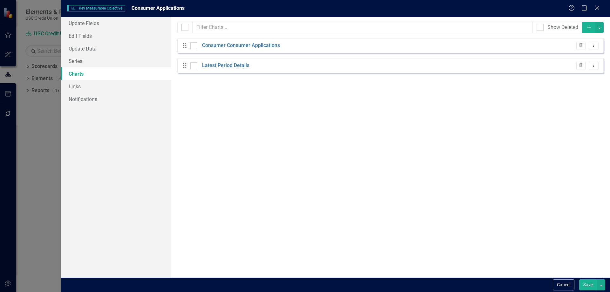
click at [387, 159] on div "From this page, you can add, edit, delete, or duplicate charts to show how you …" at bounding box center [390, 147] width 439 height 261
